Goal: Find specific page/section: Locate a particular part of the current website

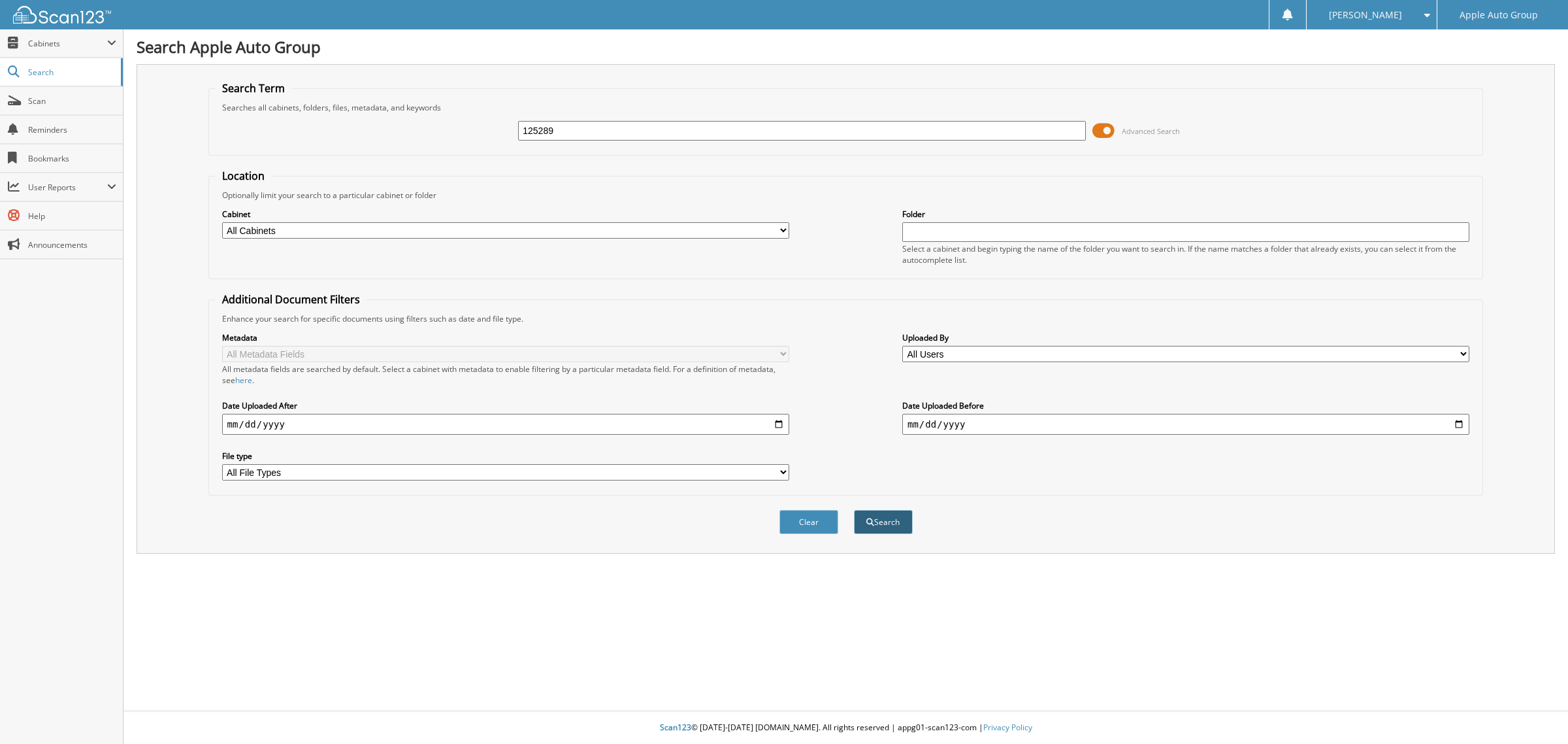
type input "125289"
click at [889, 514] on button "Search" at bounding box center [884, 522] width 59 height 24
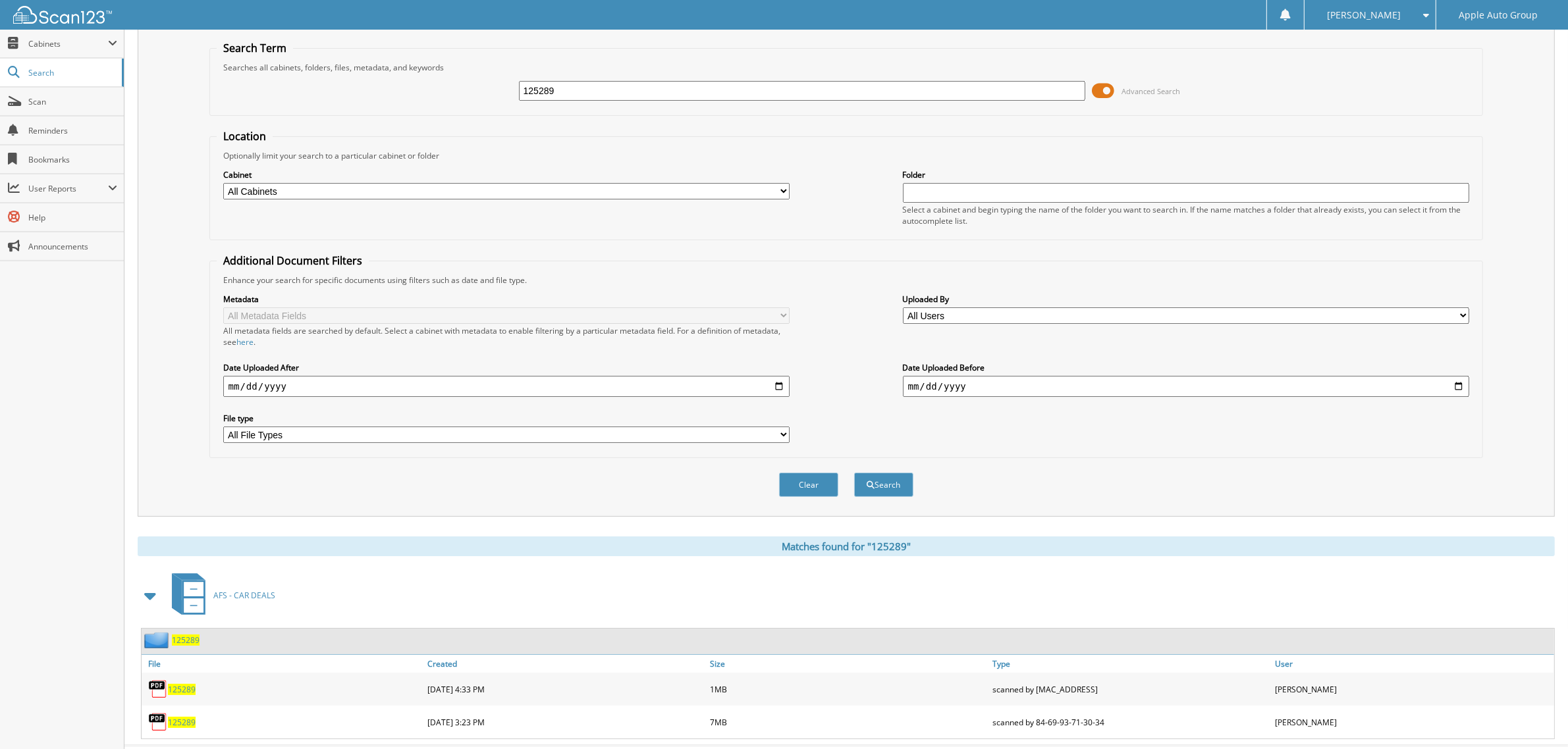
scroll to position [60, 0]
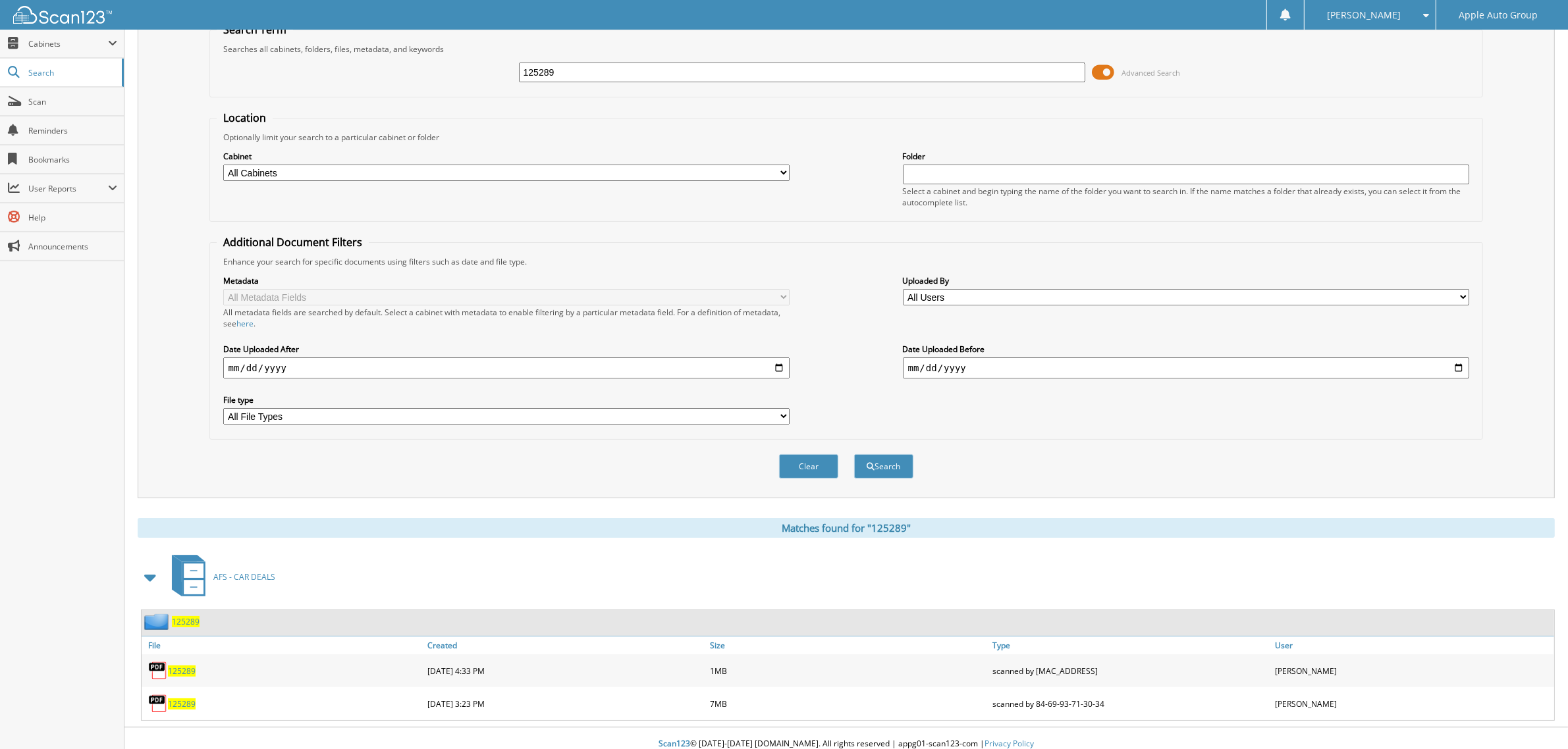
click at [183, 666] on span "125289" at bounding box center [181, 671] width 27 height 11
click at [179, 699] on span "125289" at bounding box center [181, 704] width 27 height 11
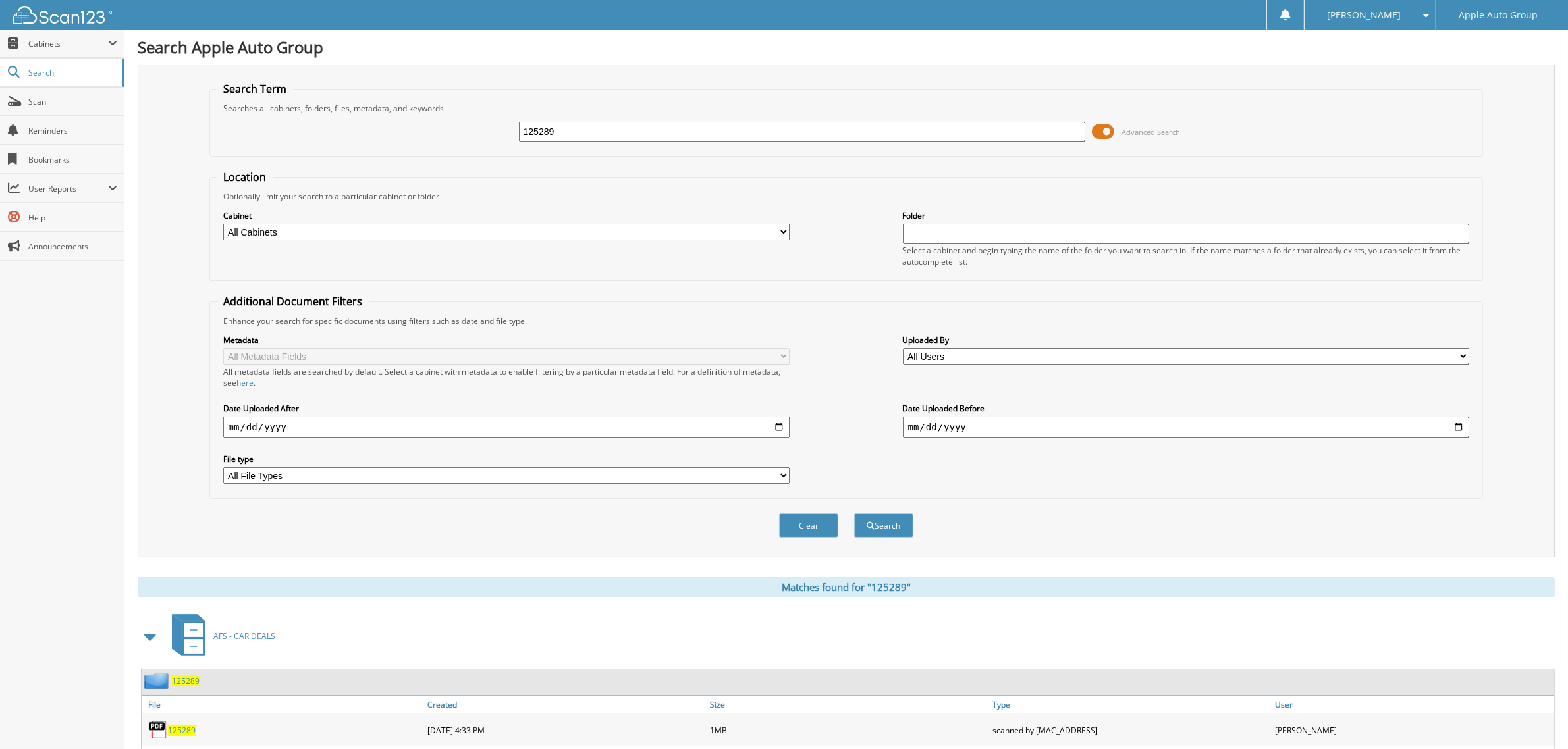
click at [588, 126] on input "125289" at bounding box center [802, 132] width 568 height 20
click at [769, 123] on input "125289" at bounding box center [802, 132] width 568 height 20
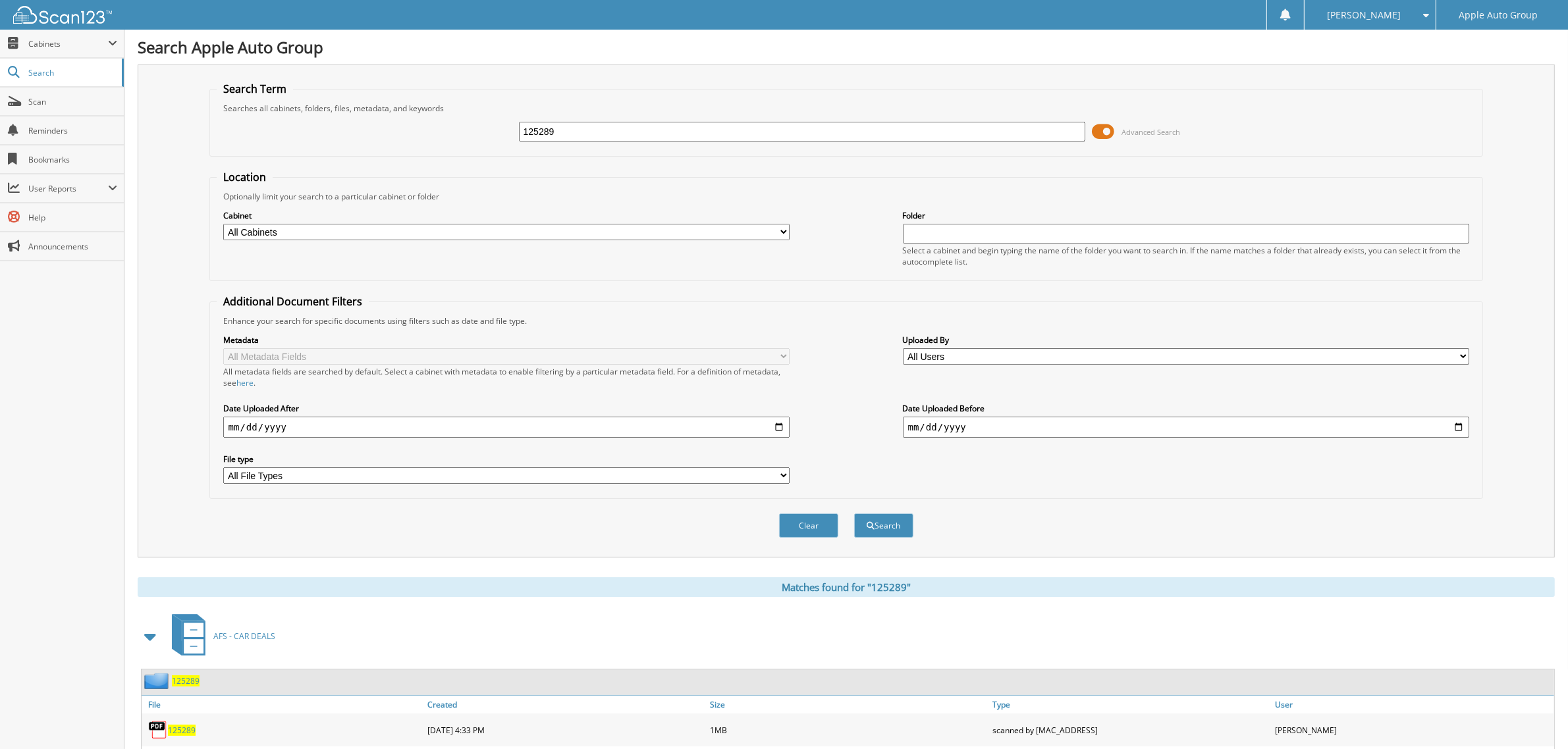
click at [769, 123] on input "125289" at bounding box center [802, 132] width 568 height 20
type input "112835"
click at [855, 513] on button "Search" at bounding box center [884, 526] width 60 height 25
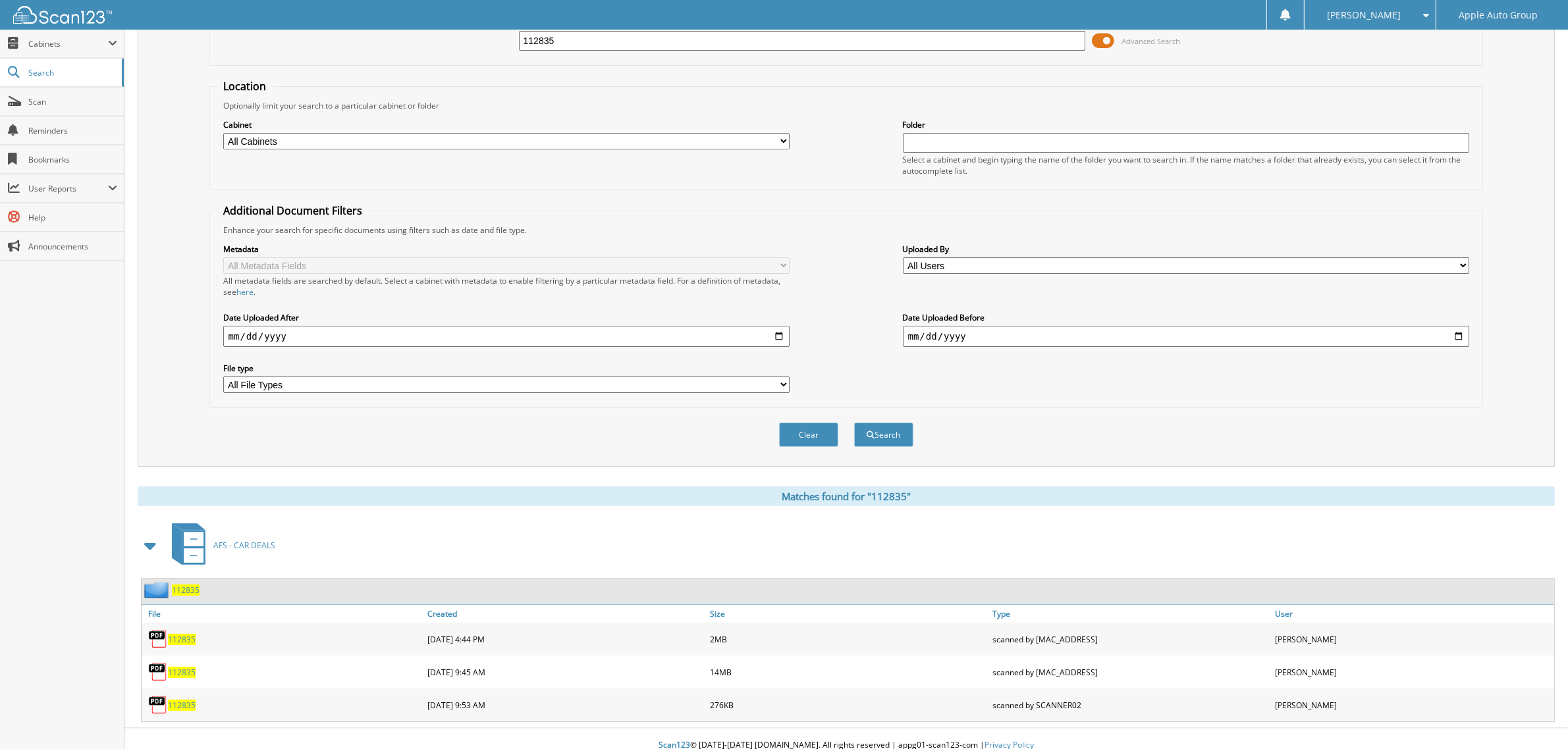
scroll to position [92, 0]
click at [176, 633] on span "112835" at bounding box center [181, 638] width 27 height 11
click at [183, 666] on span "112835" at bounding box center [181, 671] width 27 height 11
click at [183, 699] on span "112835" at bounding box center [181, 704] width 27 height 11
